Goal: Find specific page/section: Find specific page/section

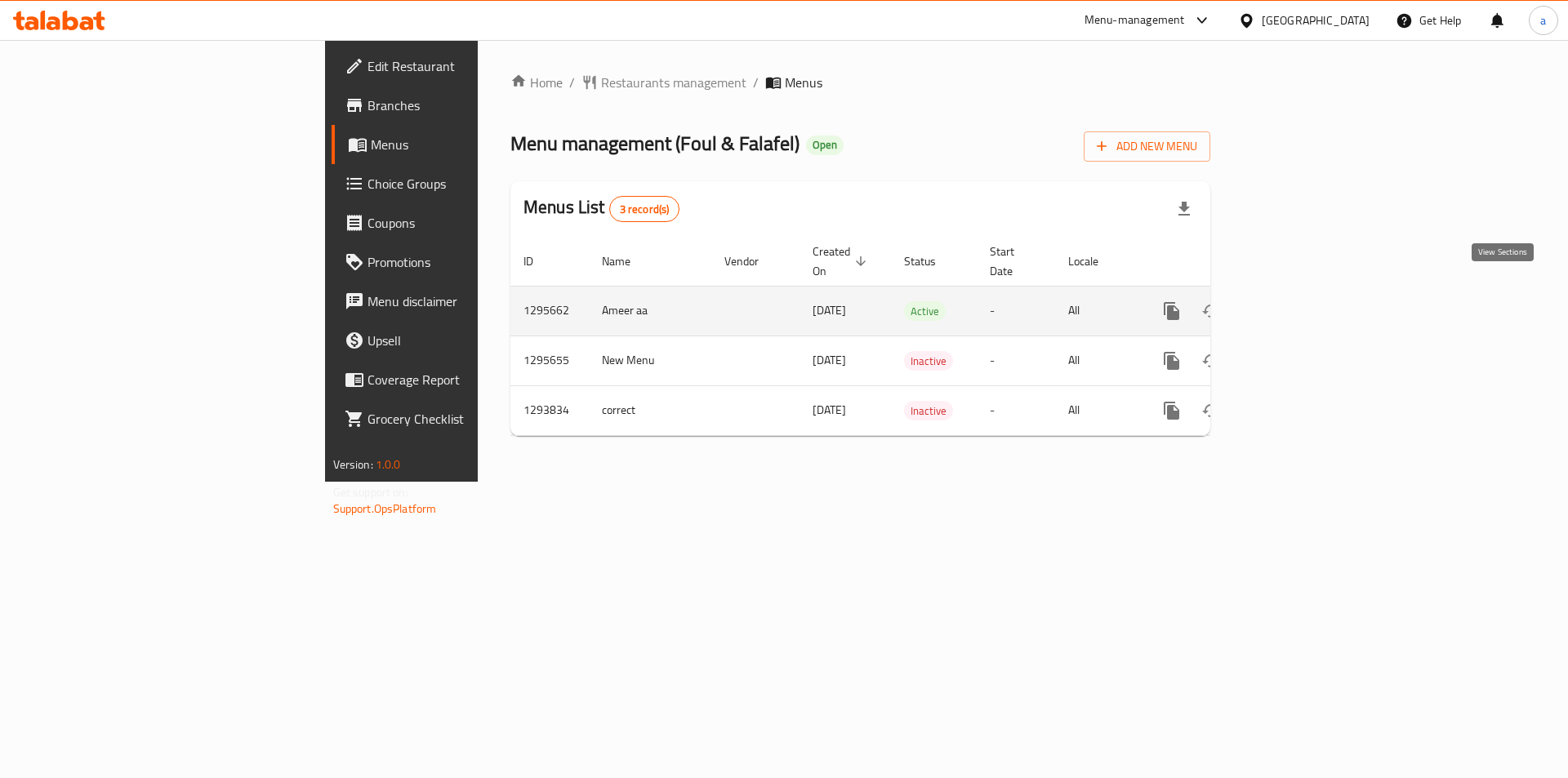
click at [1297, 303] on icon "enhanced table" at bounding box center [1290, 311] width 15 height 15
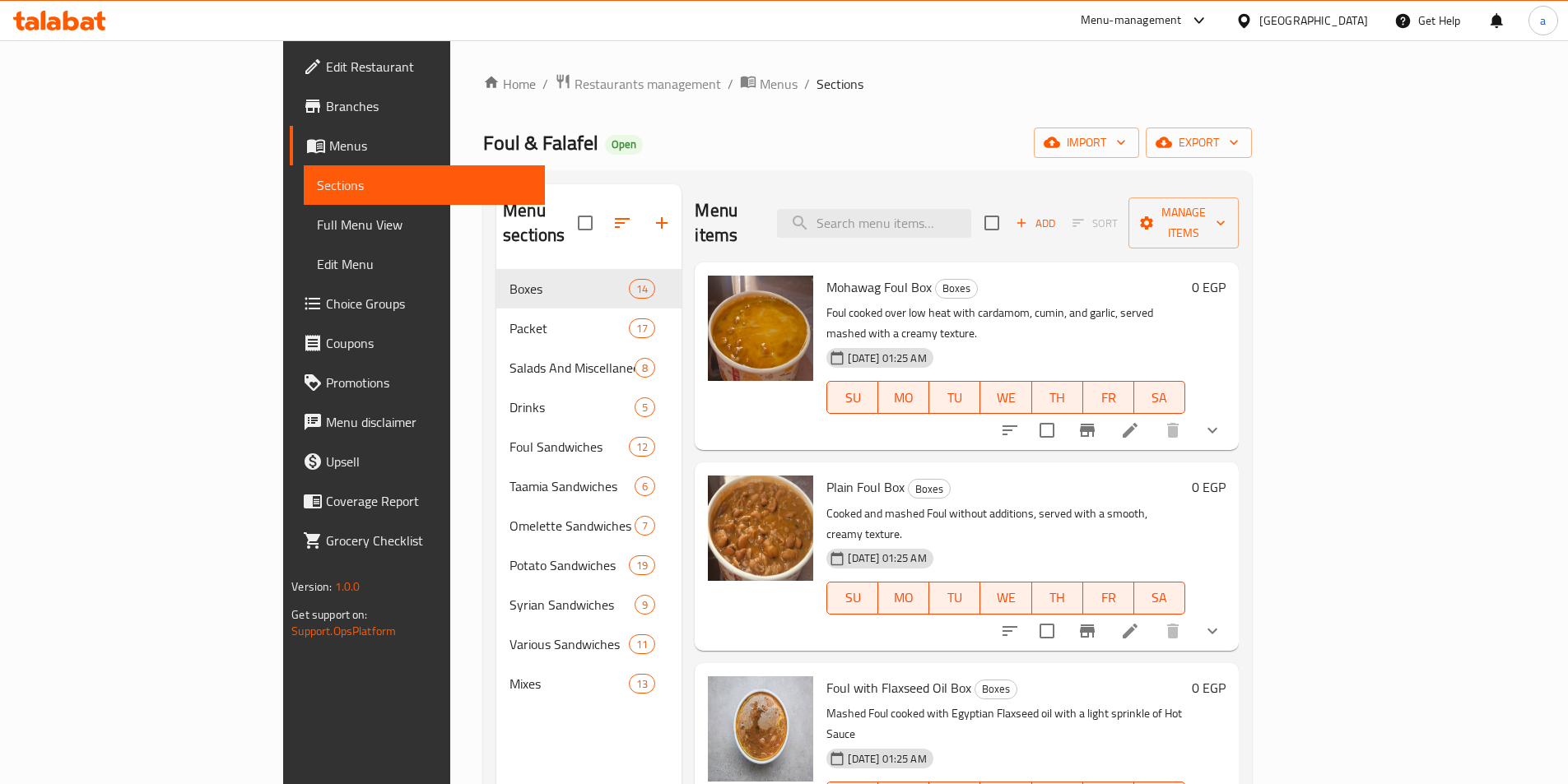
click at [919, 209] on input "search" at bounding box center [874, 223] width 194 height 29
paste input "علبة عجينة طعمية"
type input "علبة عجينة طعمية"
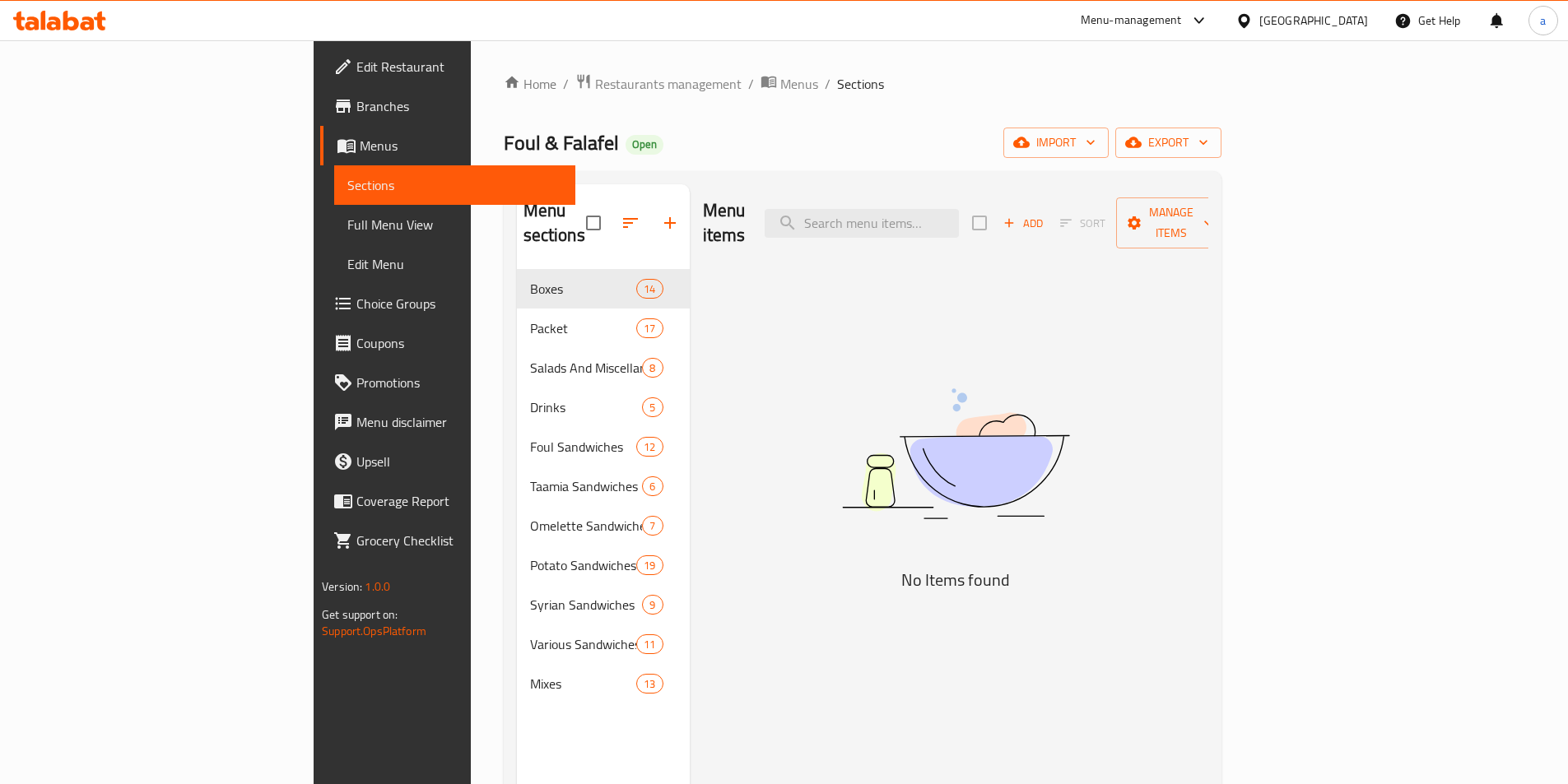
click at [357, 299] on span "Choice Groups" at bounding box center [459, 303] width 205 height 20
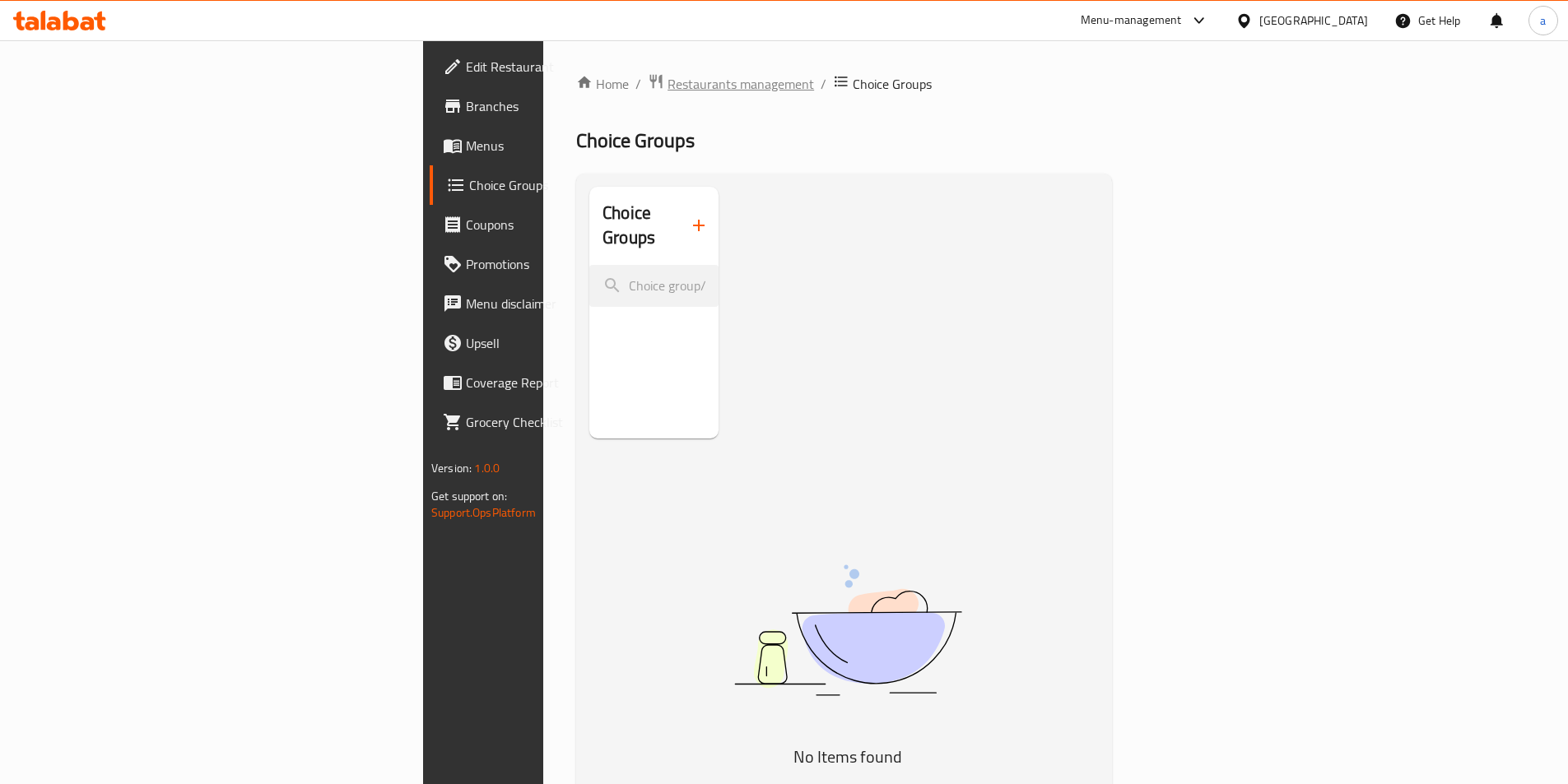
click at [667, 94] on span "Restaurants management" at bounding box center [741, 84] width 147 height 20
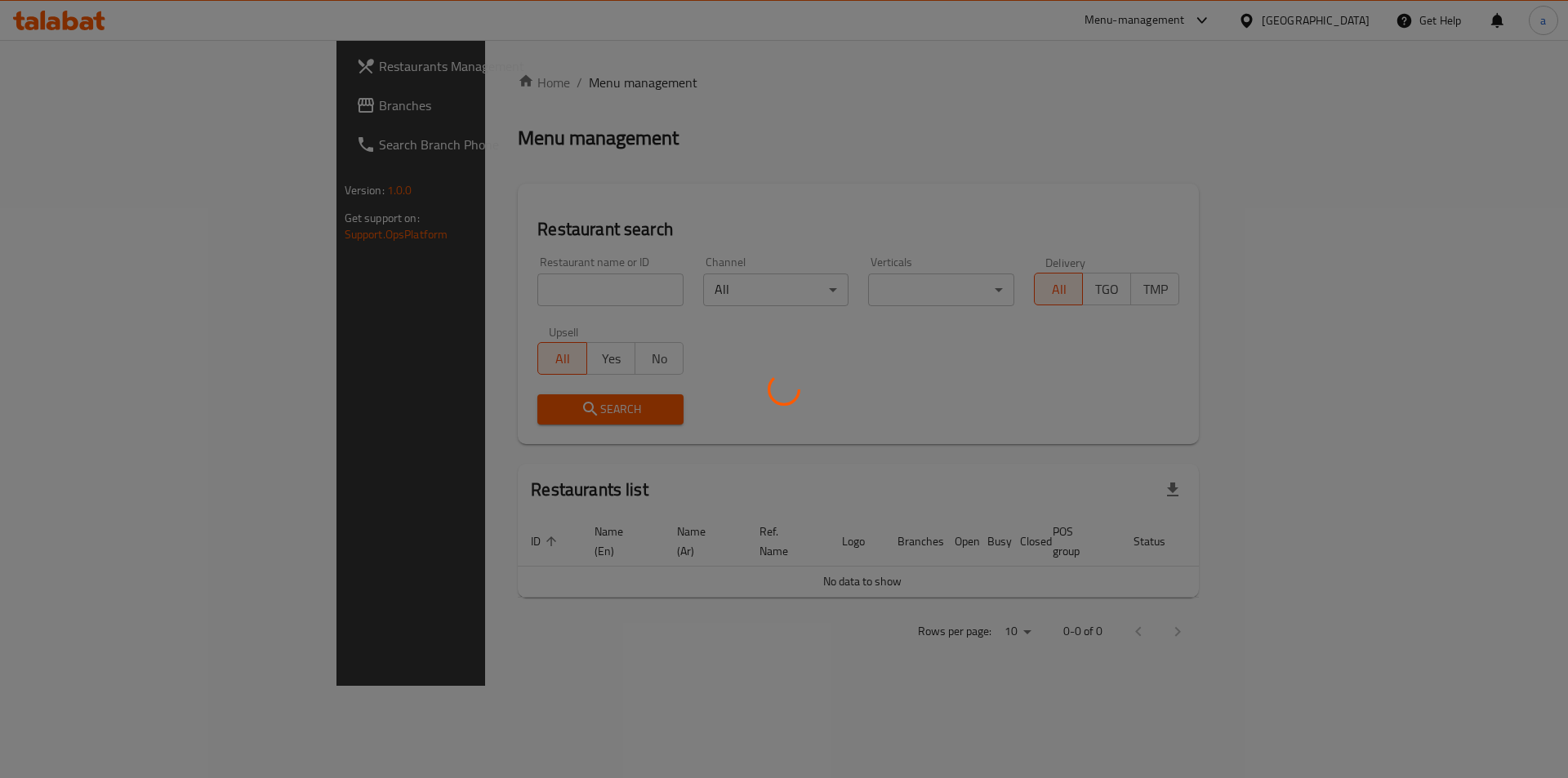
drag, startPoint x: 410, startPoint y: 94, endPoint x: 415, endPoint y: 87, distance: 8.6
click at [415, 87] on div at bounding box center [784, 389] width 1568 height 778
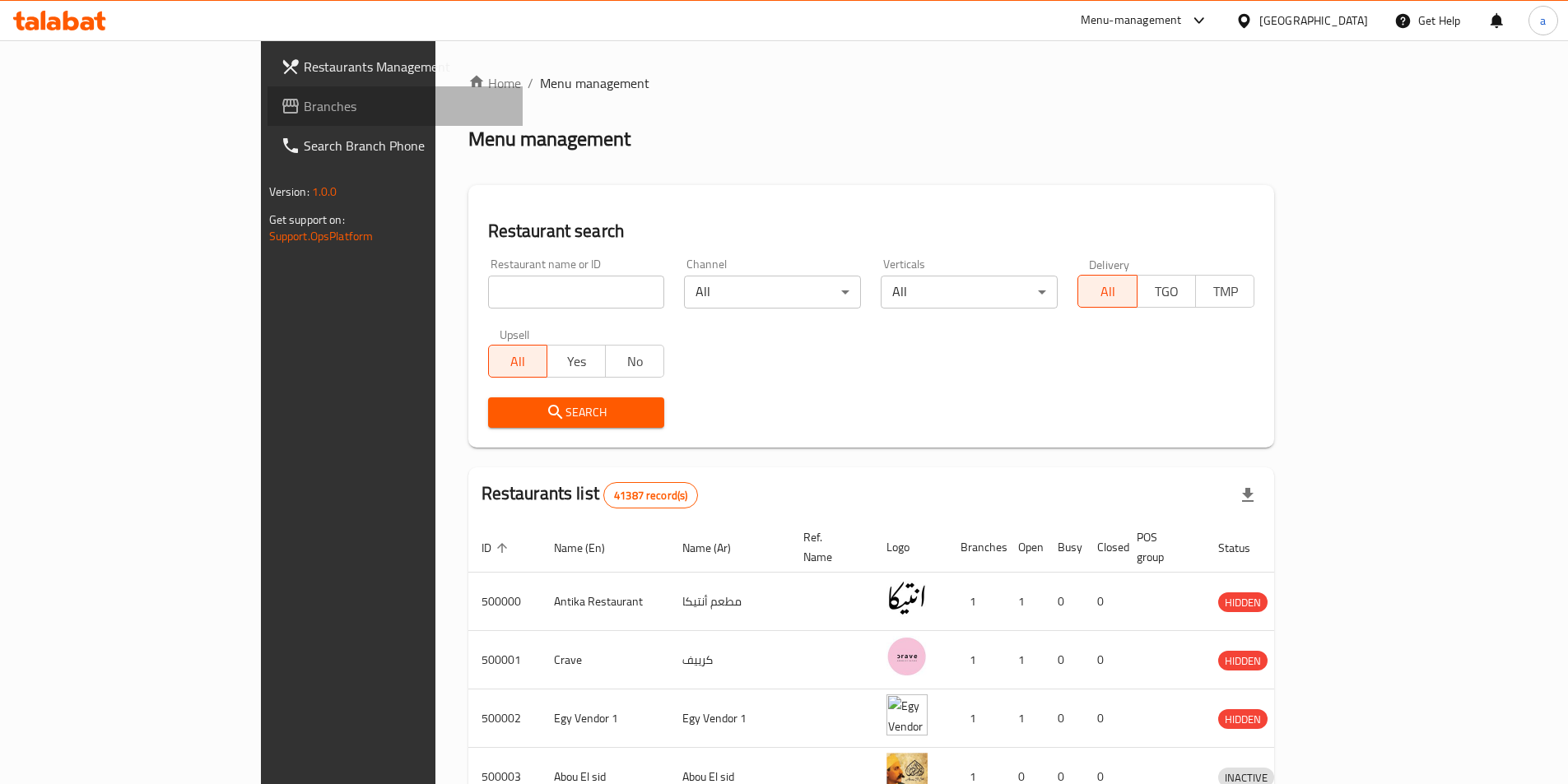
click at [268, 116] on link "Branches" at bounding box center [395, 106] width 256 height 40
